Goal: Obtain resource: Download file/media

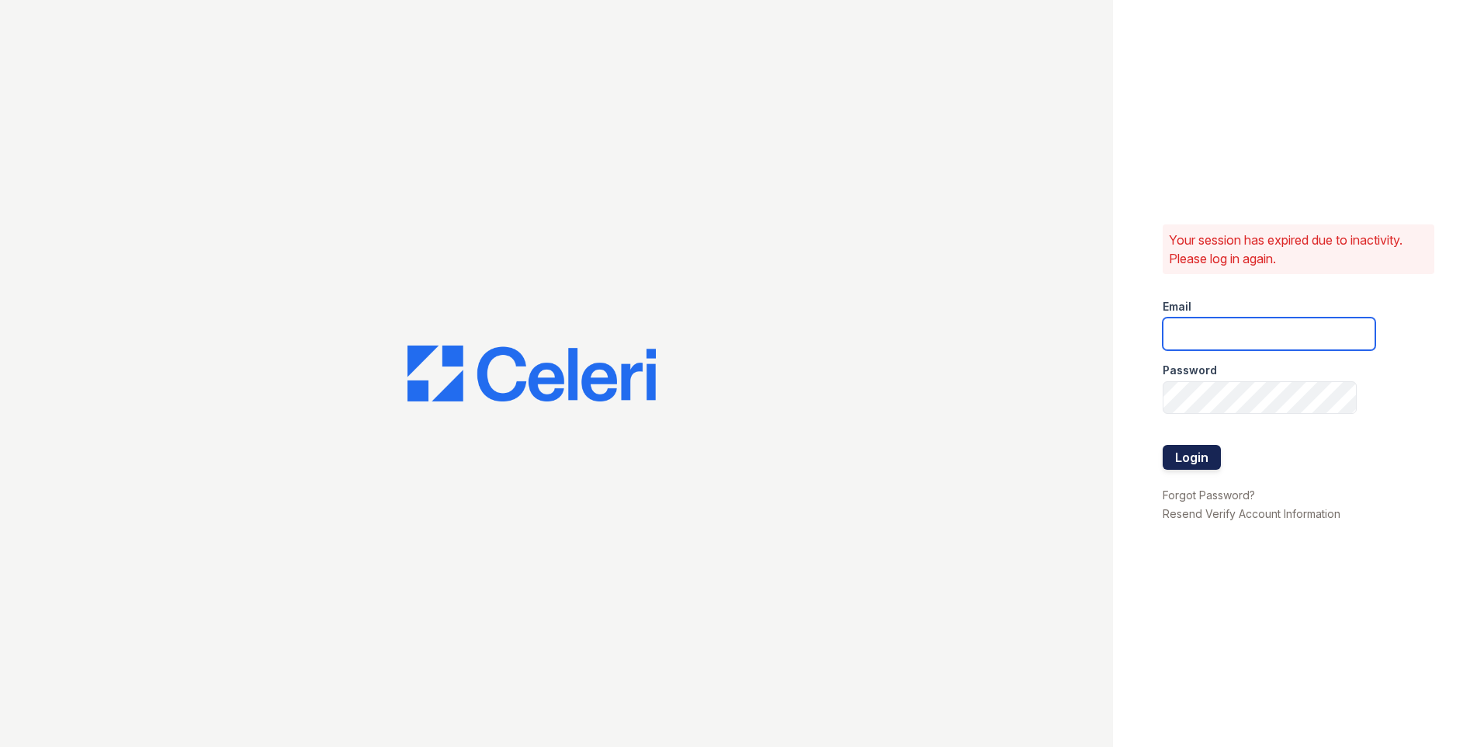
type input "[EMAIL_ADDRESS][DOMAIN_NAME]"
click at [1200, 465] on button "Login" at bounding box center [1191, 457] width 58 height 25
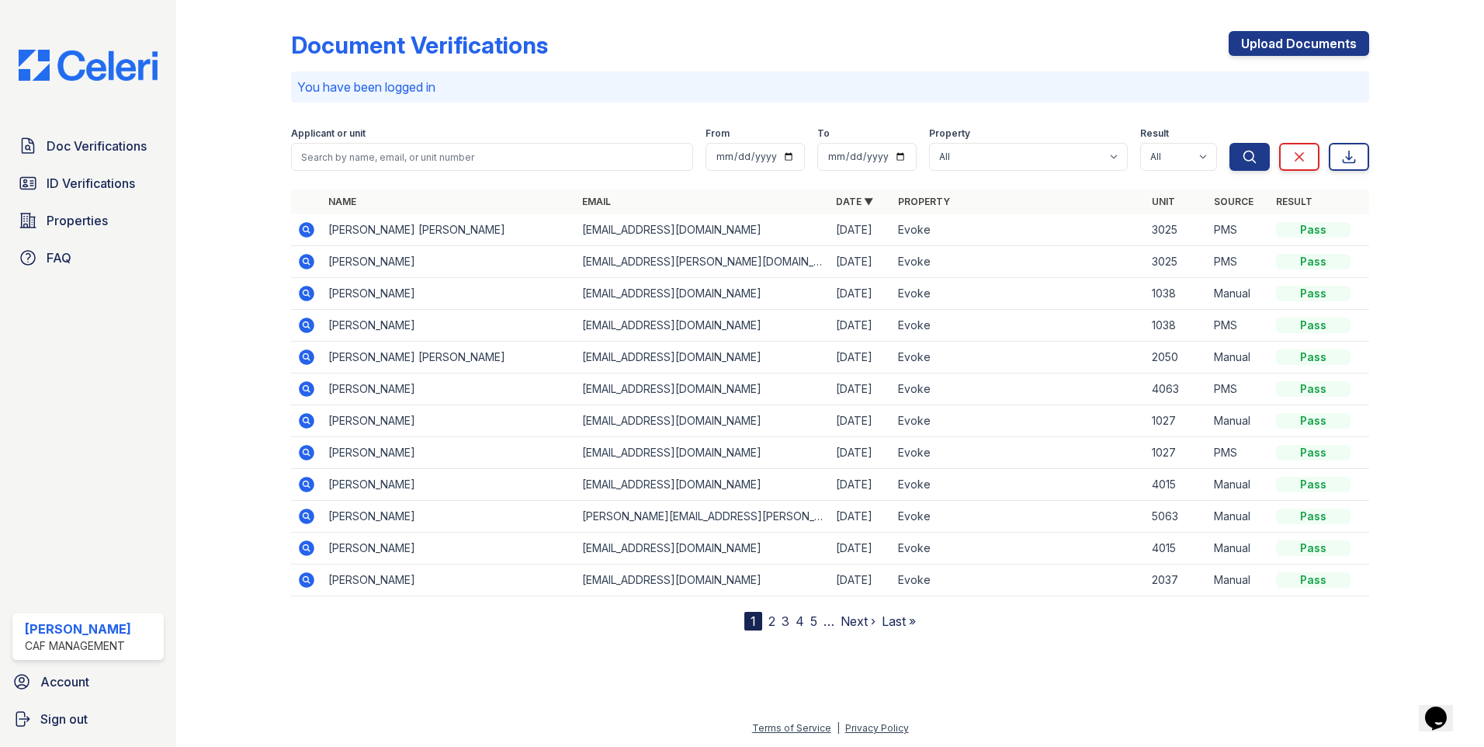
click at [306, 258] on icon at bounding box center [306, 261] width 19 height 19
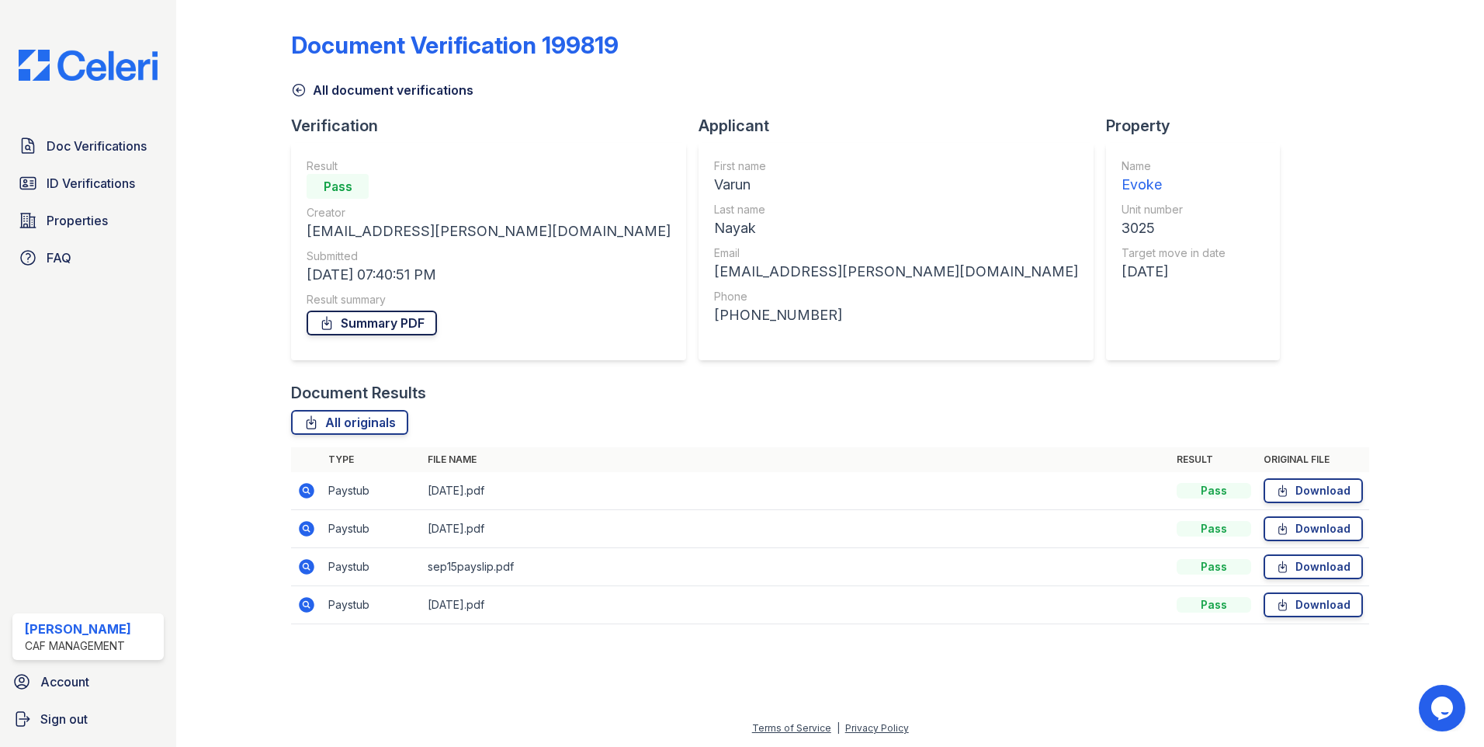
click at [403, 324] on link "Summary PDF" at bounding box center [372, 322] width 130 height 25
click at [296, 87] on icon at bounding box center [299, 90] width 16 height 16
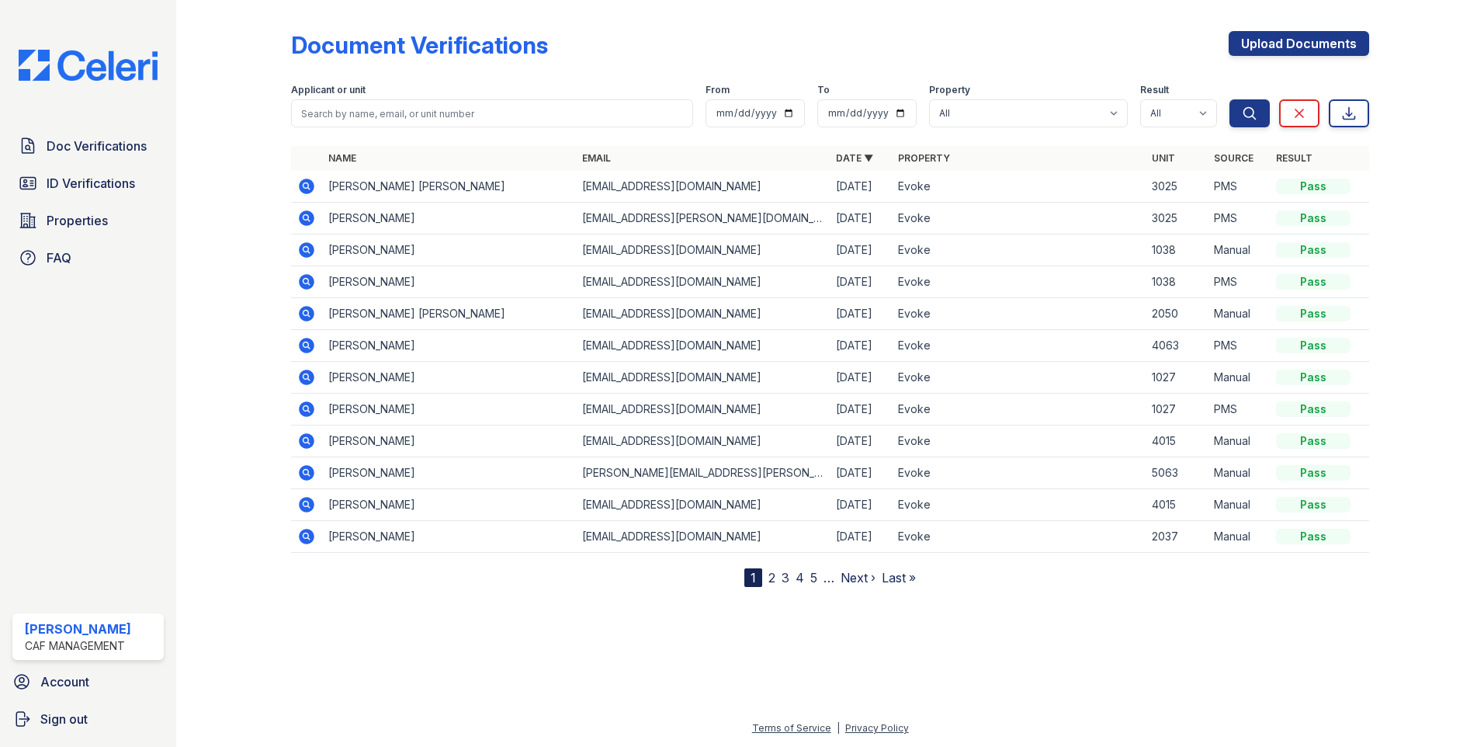
click at [301, 183] on icon at bounding box center [307, 186] width 16 height 16
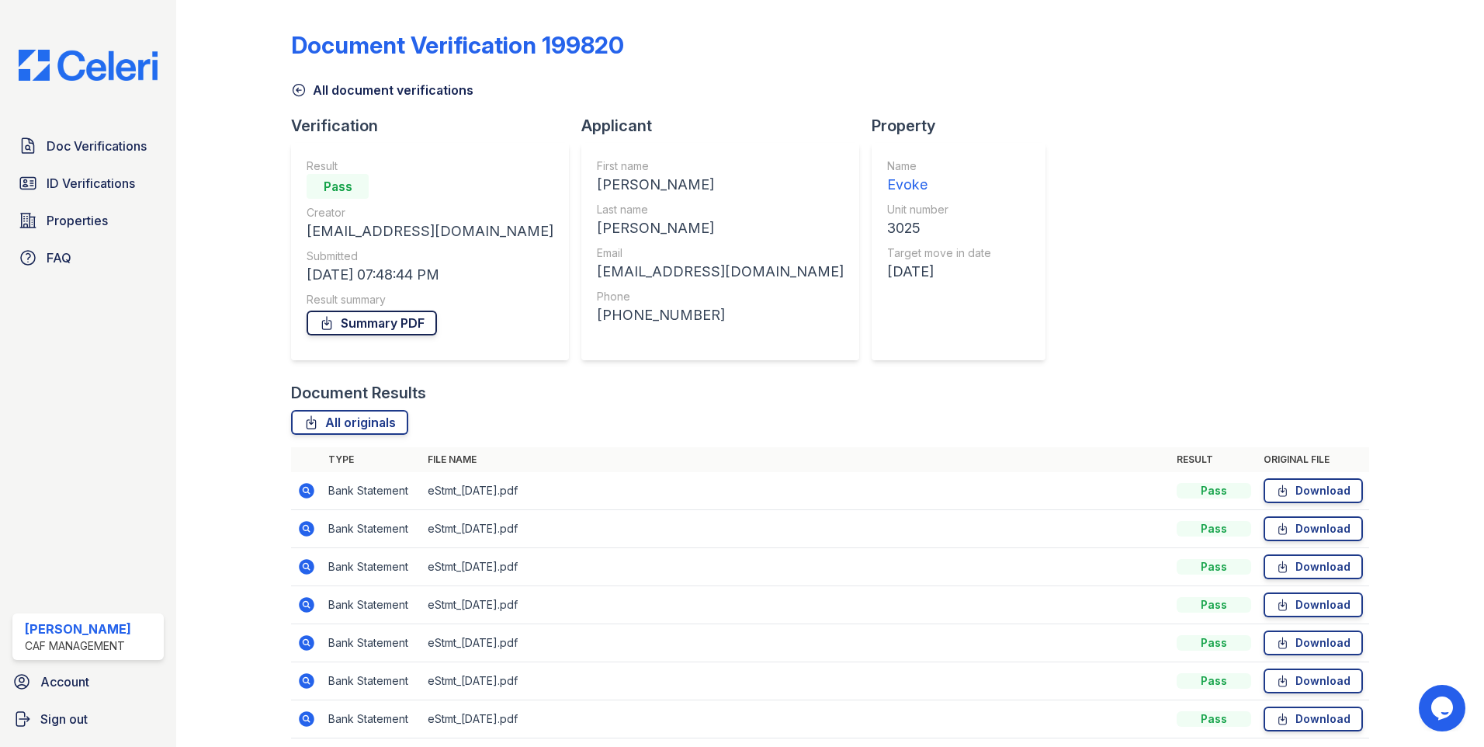
click at [403, 320] on link "Summary PDF" at bounding box center [372, 322] width 130 height 25
